Goal: Information Seeking & Learning: Learn about a topic

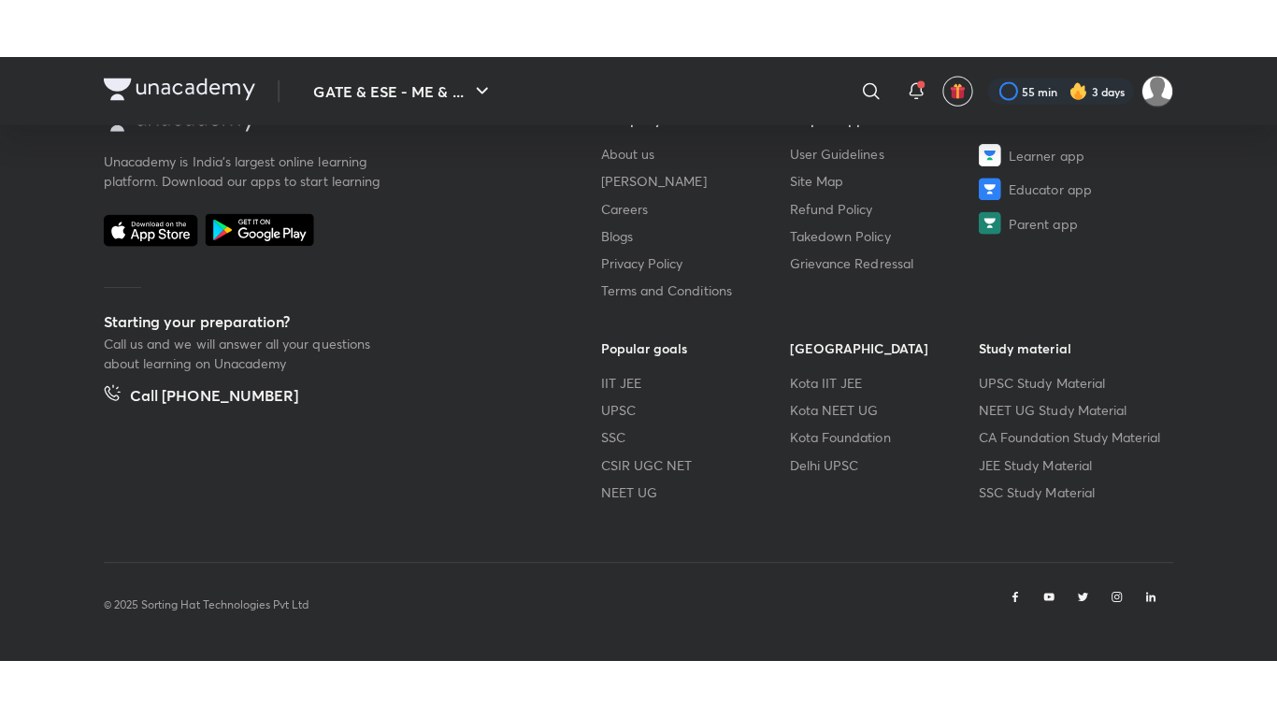
scroll to position [1057, 0]
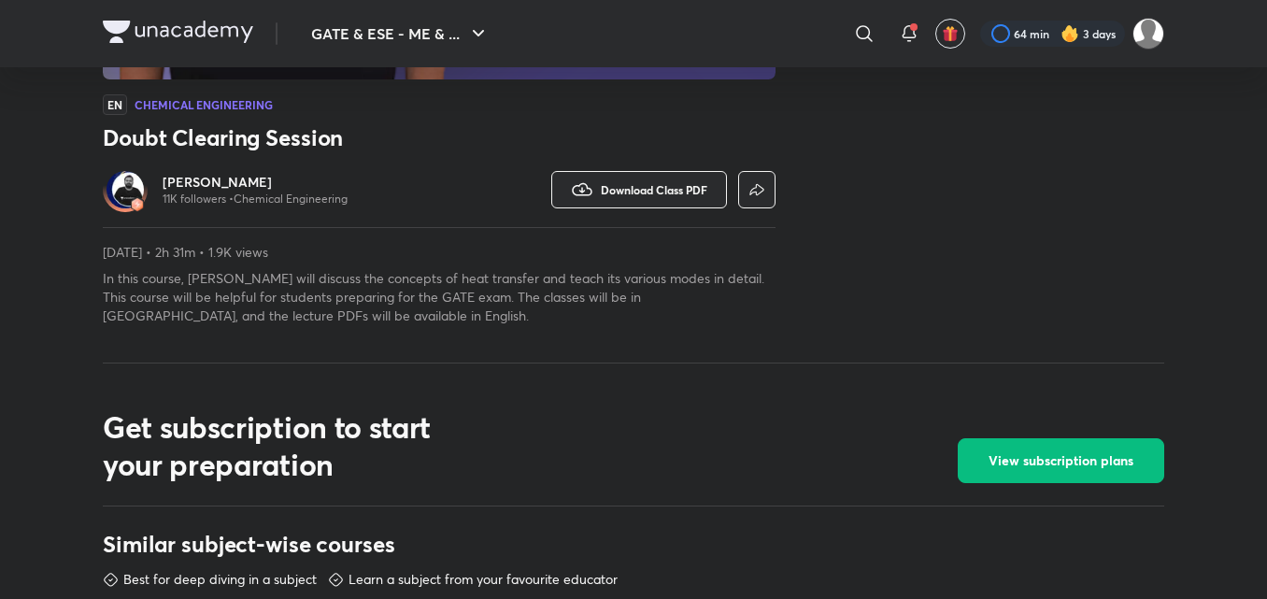
scroll to position [1176, 0]
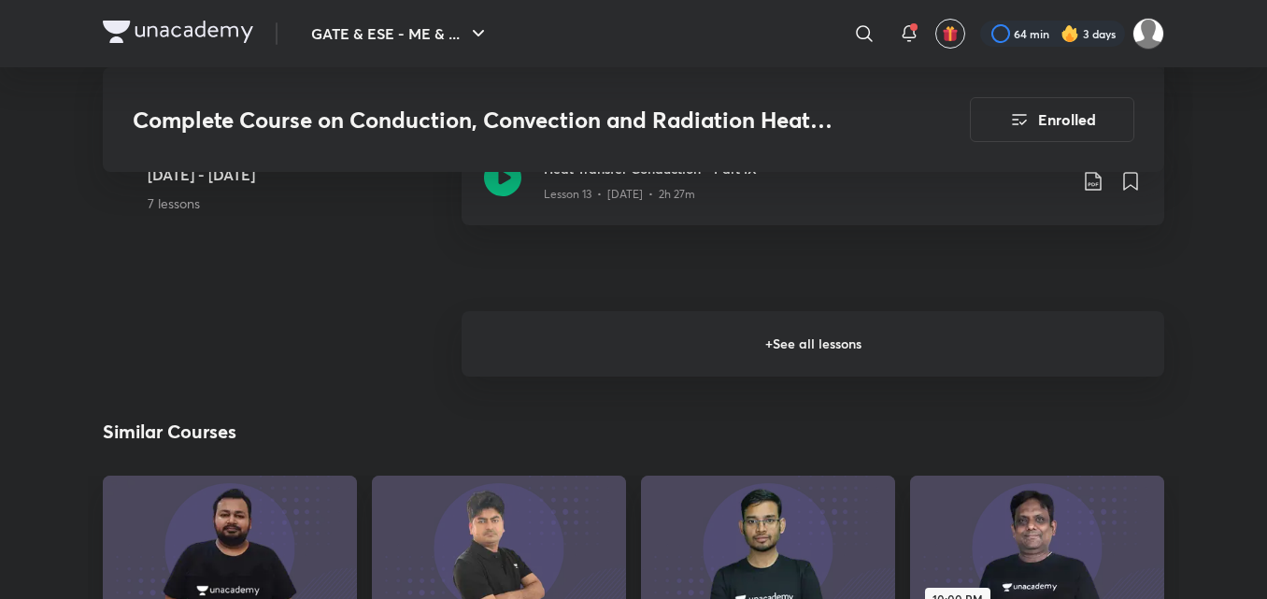
click at [845, 340] on h6 "+ See all lessons" at bounding box center [813, 343] width 703 height 65
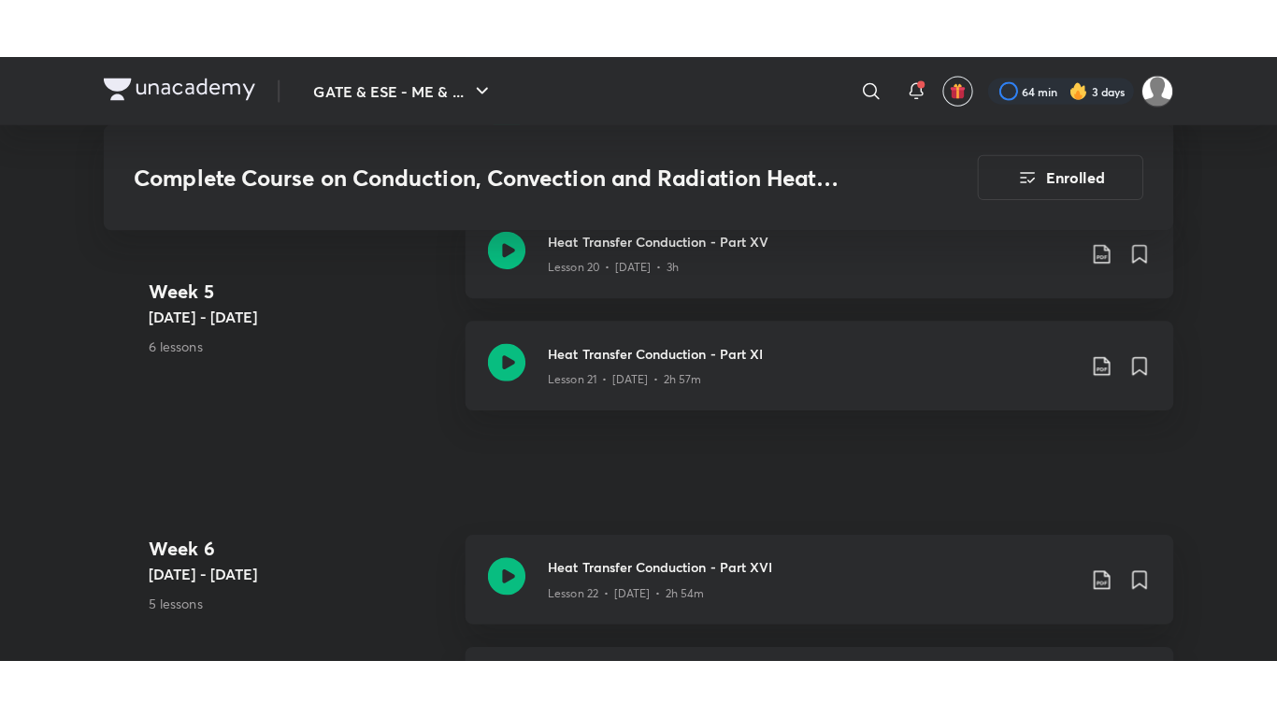
scroll to position [3678, 0]
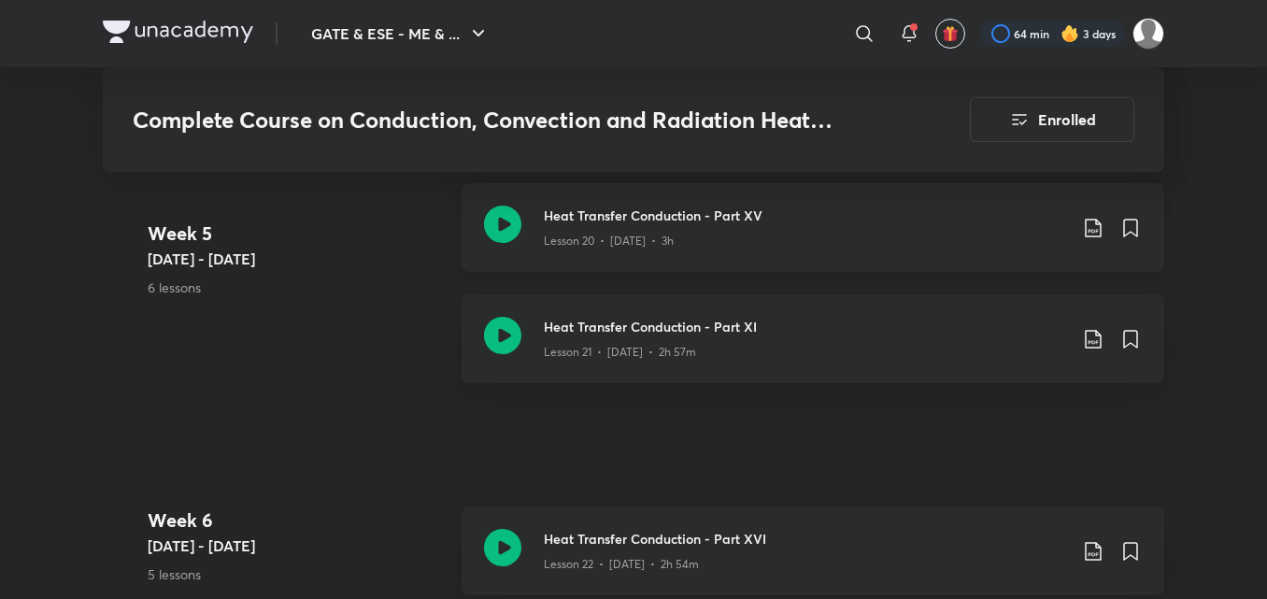
click at [789, 254] on div "Heat Transfer Conduction - Part XV Lesson 20 • Aug 9 • 3h" at bounding box center [813, 227] width 703 height 89
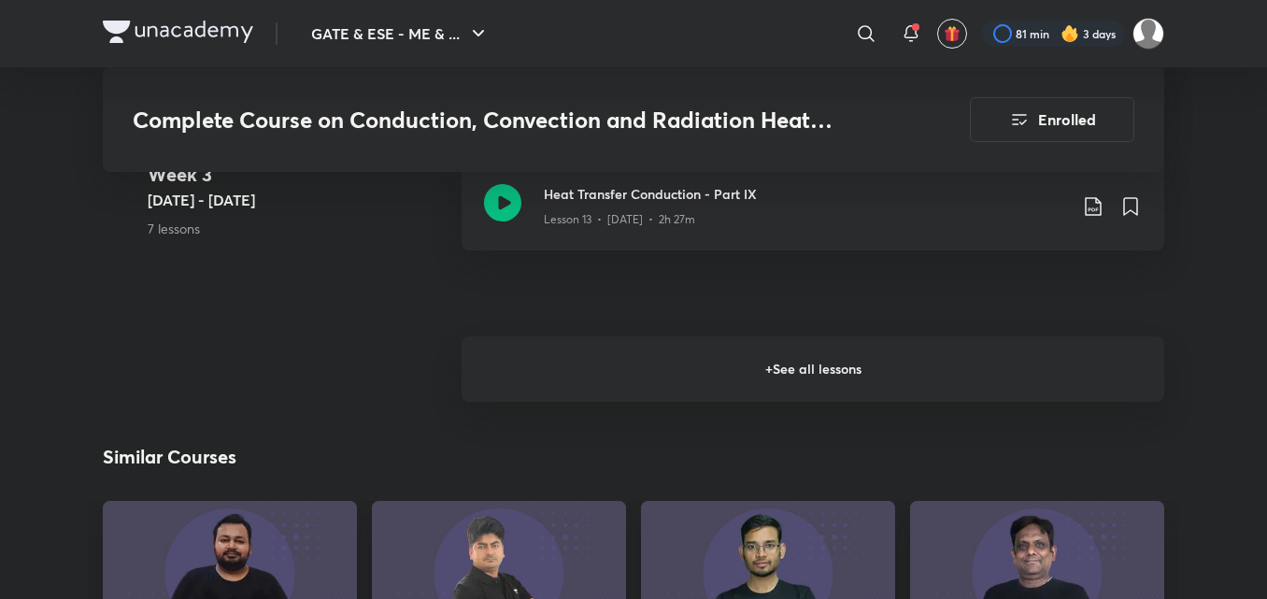
scroll to position [2897, 0]
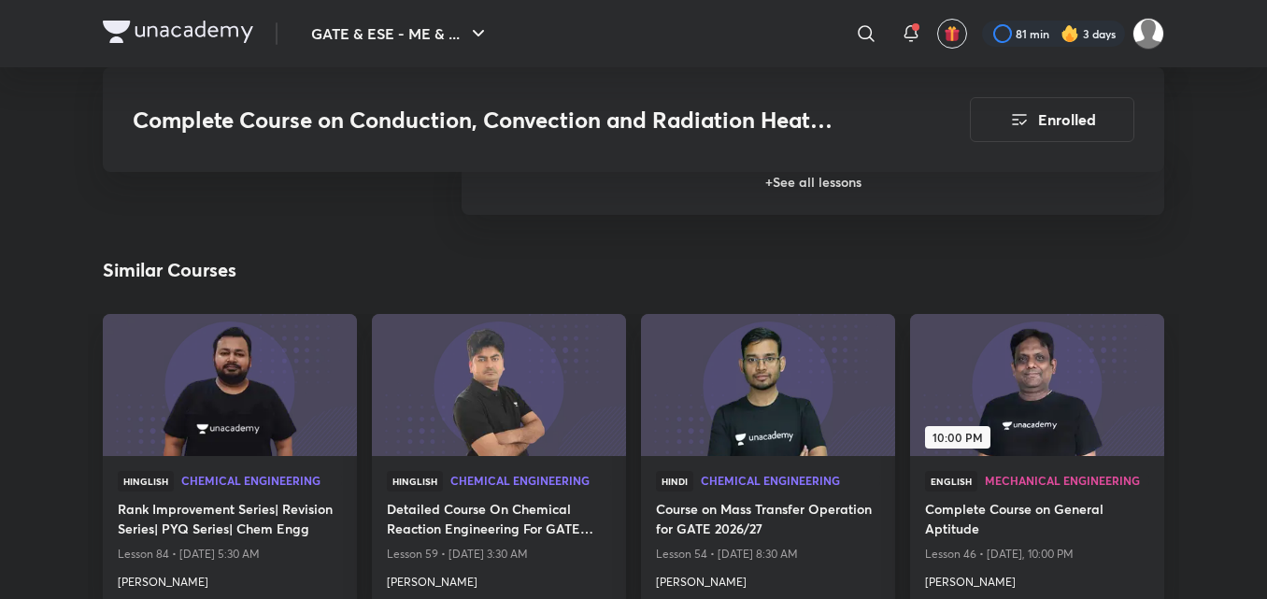
click at [923, 199] on h6 "+ See all lessons" at bounding box center [813, 182] width 703 height 65
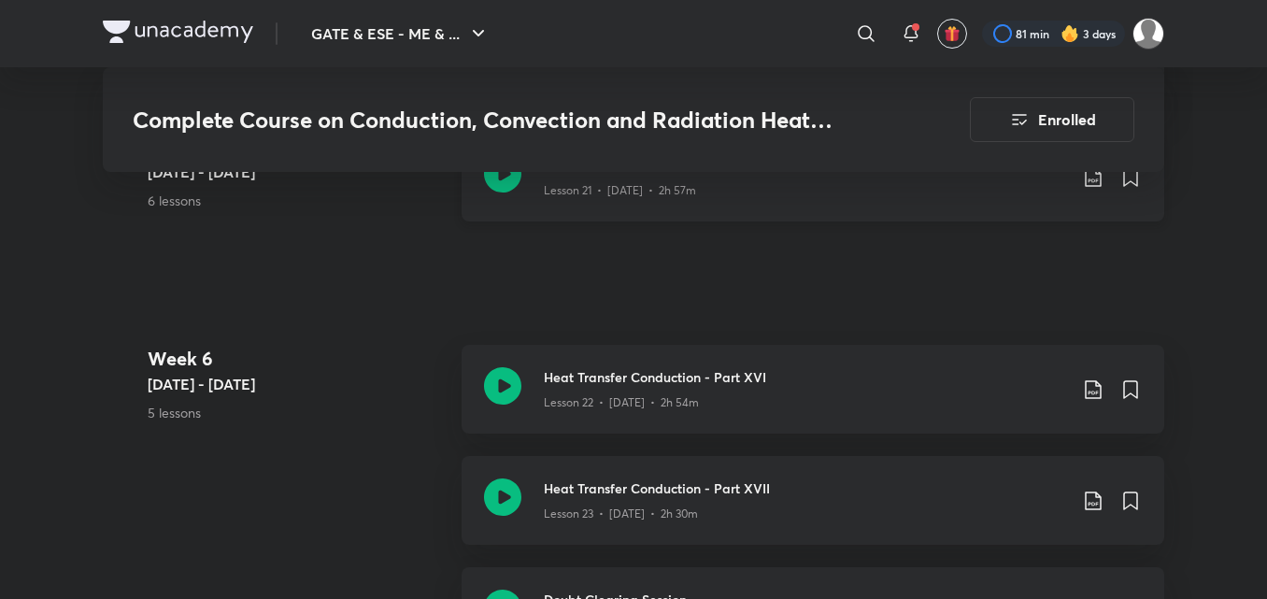
scroll to position [3739, 0]
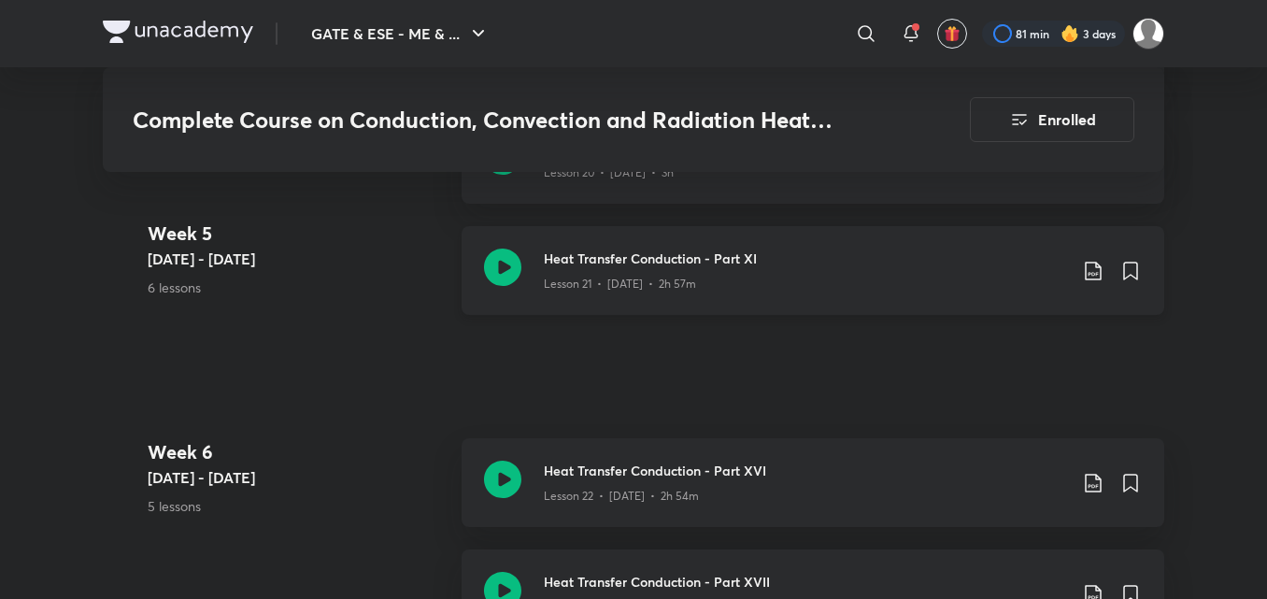
click at [821, 299] on div "Heat Transfer Conduction - Part XI Lesson 21 • [DATE] • 2h 57m" at bounding box center [813, 270] width 703 height 89
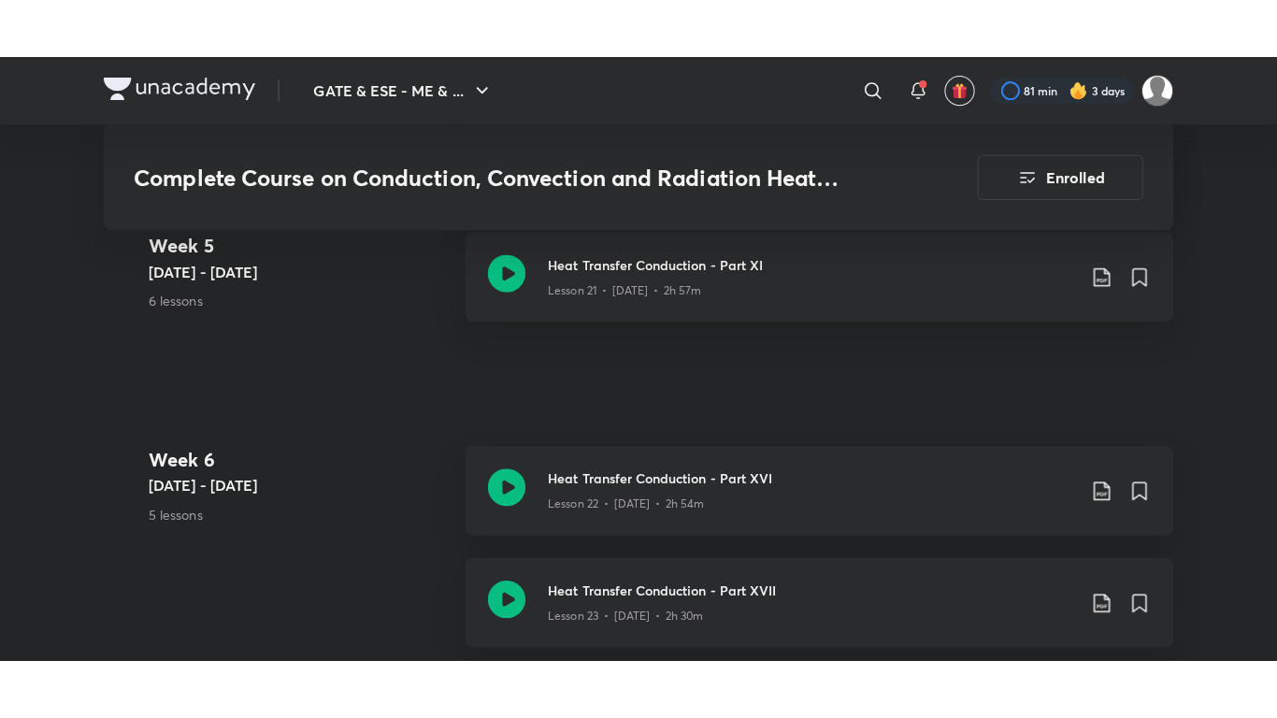
scroll to position [3739, 0]
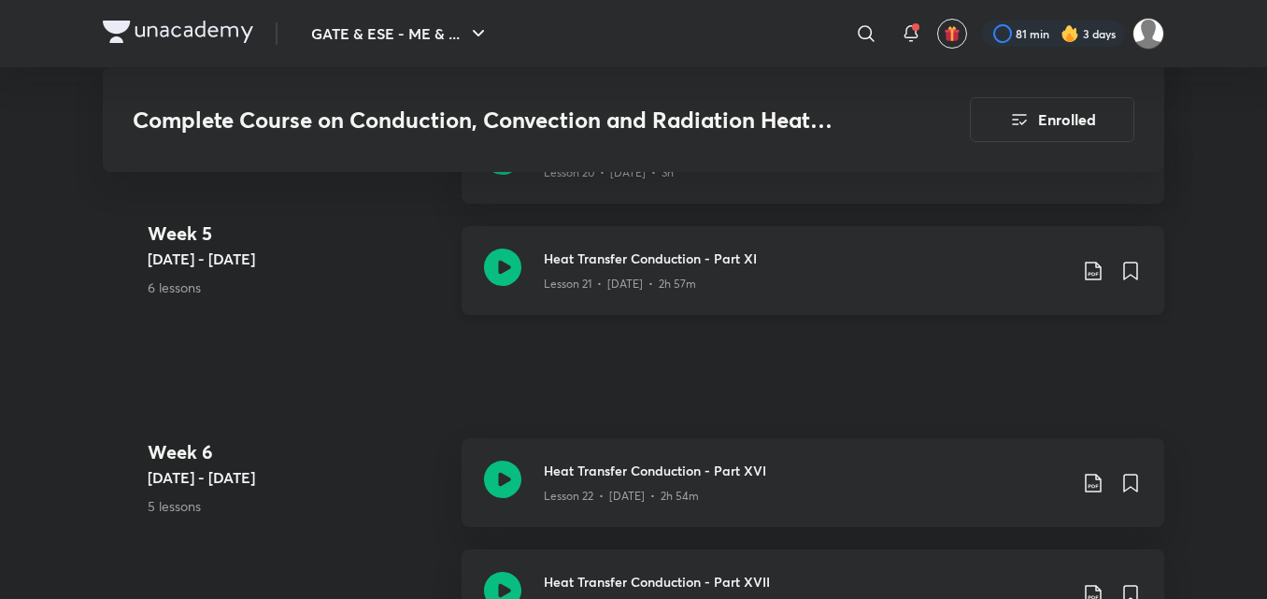
click at [827, 260] on h3 "Heat Transfer Conduction - Part XI" at bounding box center [805, 259] width 523 height 20
